Goal: Task Accomplishment & Management: Complete application form

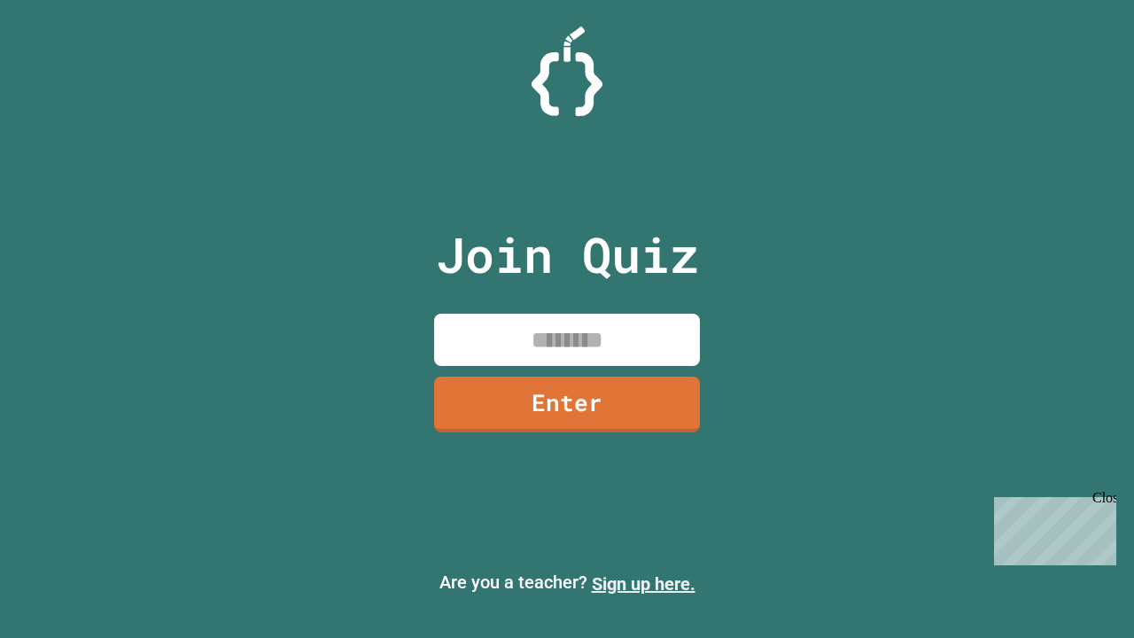
click at [643, 584] on link "Sign up here." at bounding box center [644, 583] width 104 height 21
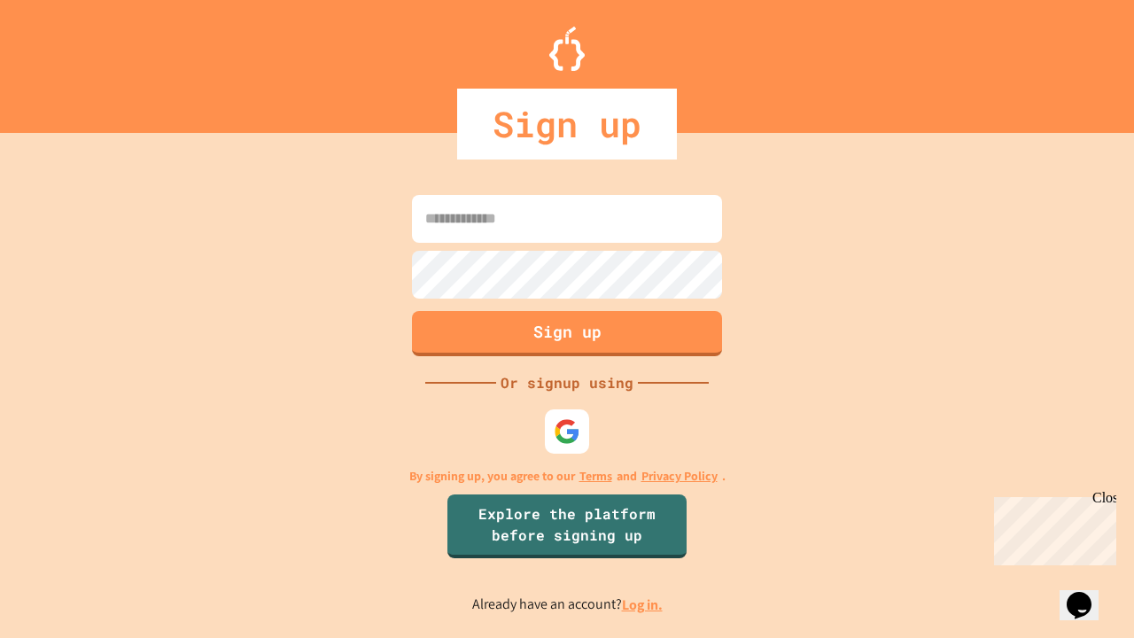
click at [643, 604] on link "Log in." at bounding box center [642, 605] width 41 height 19
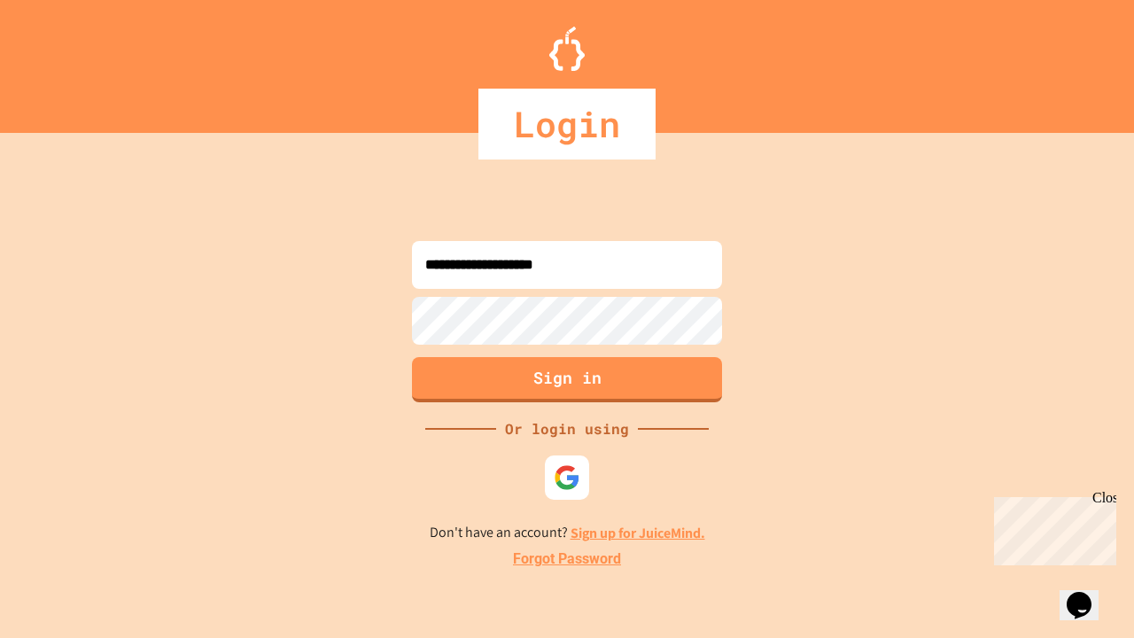
type input "**********"
